Goal: Task Accomplishment & Management: Manage account settings

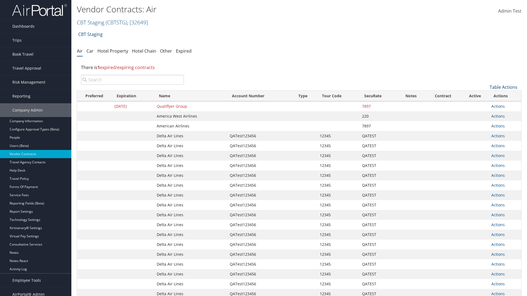
click at [503, 87] on link "Table Actions" at bounding box center [503, 87] width 28 height 6
click at [485, 96] on link "Create New Contract" at bounding box center [485, 95] width 72 height 9
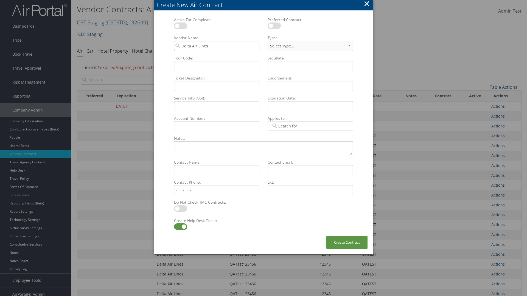
type input "Delta Air Lines"
select select "[object Object]"
type input "QATest123456"
type input "12345"
type input "QATEST"
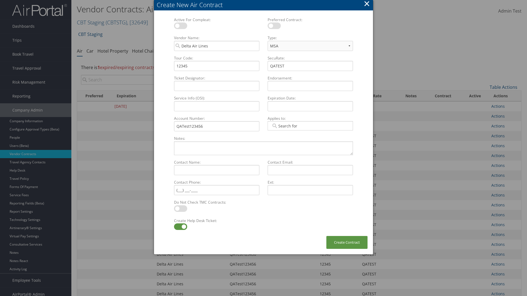
click at [180, 227] on label at bounding box center [180, 227] width 13 height 7
click at [180, 227] on input "checkbox" at bounding box center [179, 228] width 4 height 4
checkbox input "false"
click at [347, 242] on button "Create Contract" at bounding box center [346, 242] width 41 height 13
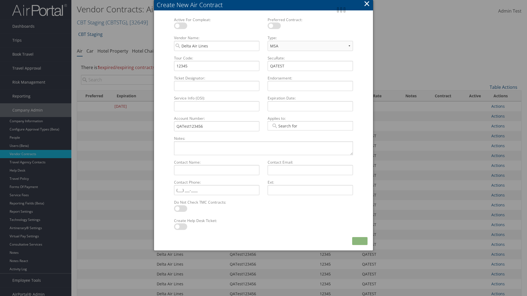
scroll to position [62, 0]
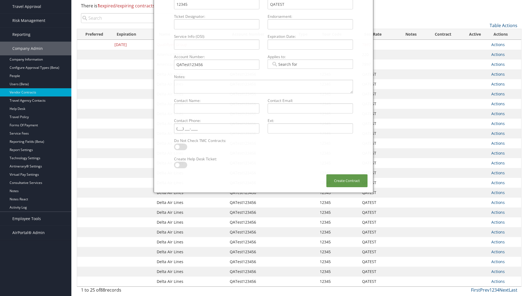
click at [132, 18] on input "search" at bounding box center [132, 18] width 103 height 10
type input "QATest123456"
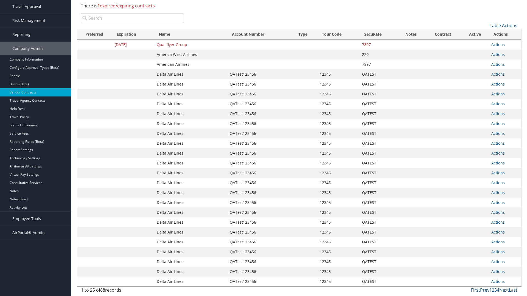
click at [132, 18] on input "search" at bounding box center [132, 18] width 103 height 10
type input "Delta Air Lines"
click at [132, 18] on input "search" at bounding box center [132, 18] width 103 height 10
type input "QATest123456"
click at [132, 18] on input "search" at bounding box center [132, 18] width 103 height 10
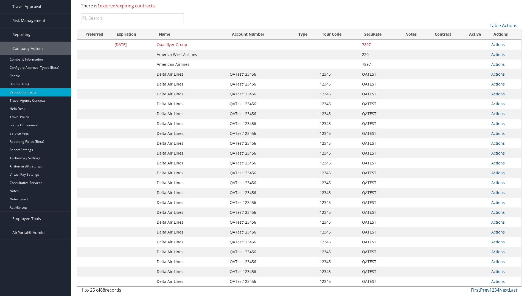
type input "12345"
click at [132, 18] on input "search" at bounding box center [132, 18] width 103 height 10
click at [132, 18] on input "QATEST" at bounding box center [132, 18] width 103 height 10
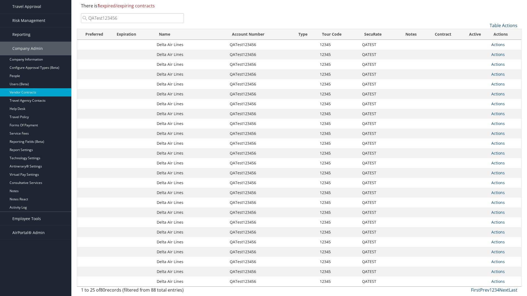
type input "QATest123456"
click at [498, 44] on link "Actions" at bounding box center [497, 44] width 13 height 5
click at [507, 71] on link "Delete" at bounding box center [507, 71] width 32 height 9
